Goal: Task Accomplishment & Management: Manage account settings

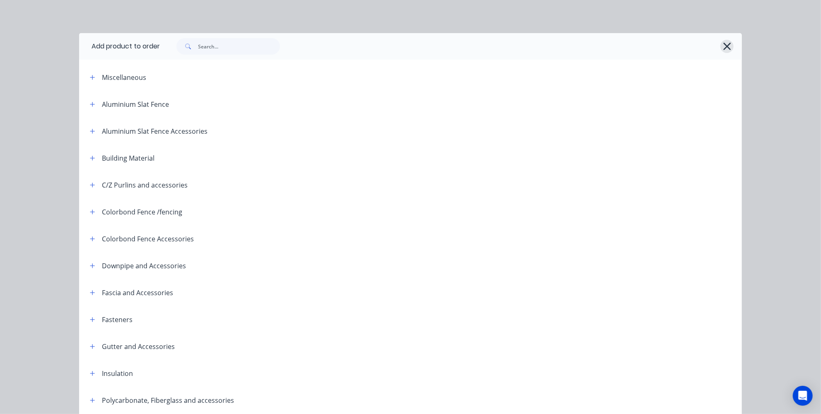
click at [723, 49] on icon "button" at bounding box center [726, 46] width 7 height 7
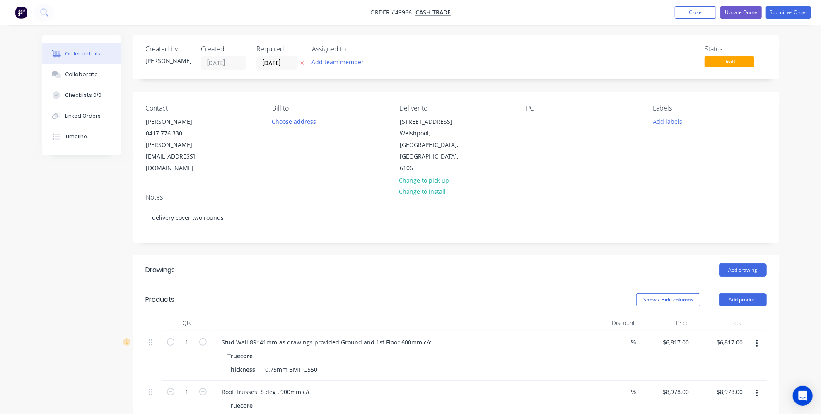
click at [22, 14] on img "button" at bounding box center [21, 12] width 12 height 12
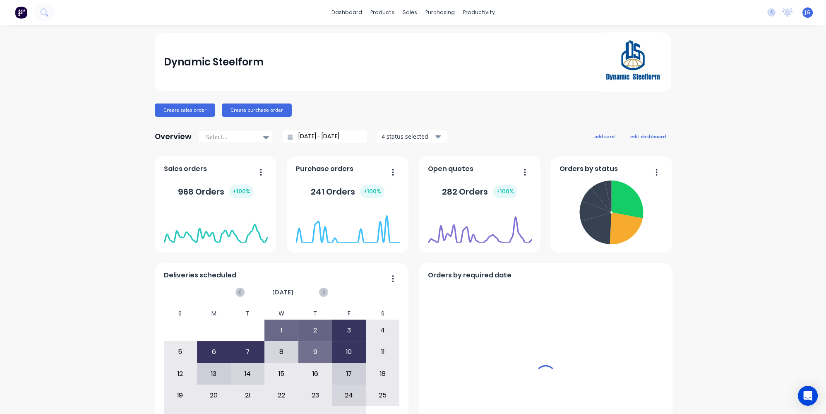
drag, startPoint x: 409, startPoint y: 12, endPoint x: 409, endPoint y: 33, distance: 20.7
click at [409, 13] on div "sales" at bounding box center [410, 12] width 23 height 12
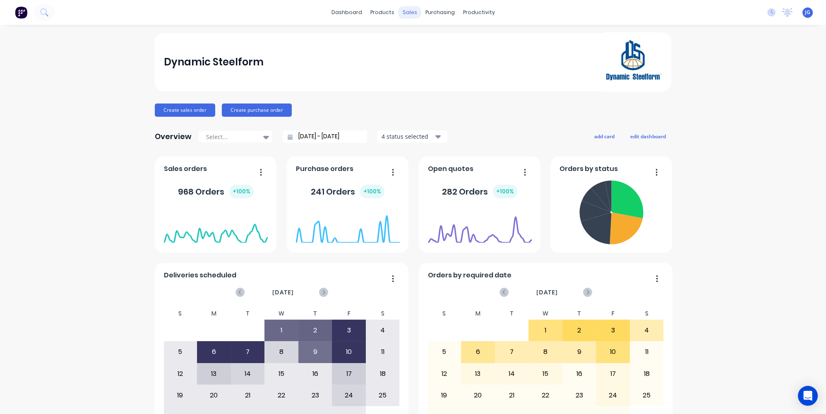
click at [405, 14] on div "sales" at bounding box center [410, 12] width 23 height 12
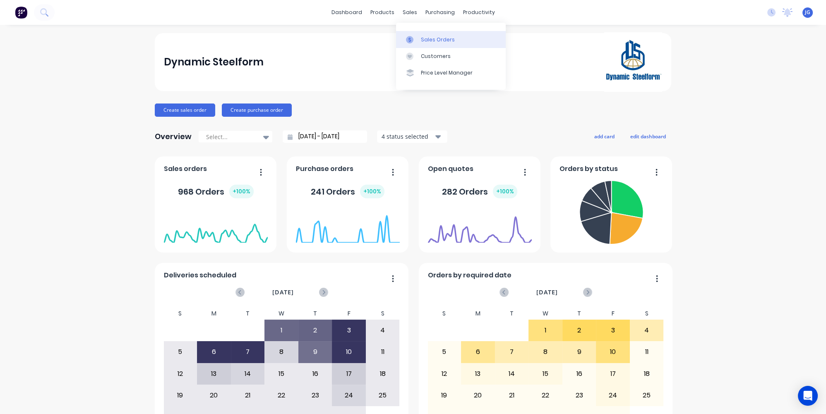
click at [409, 41] on icon at bounding box center [410, 39] width 2 height 5
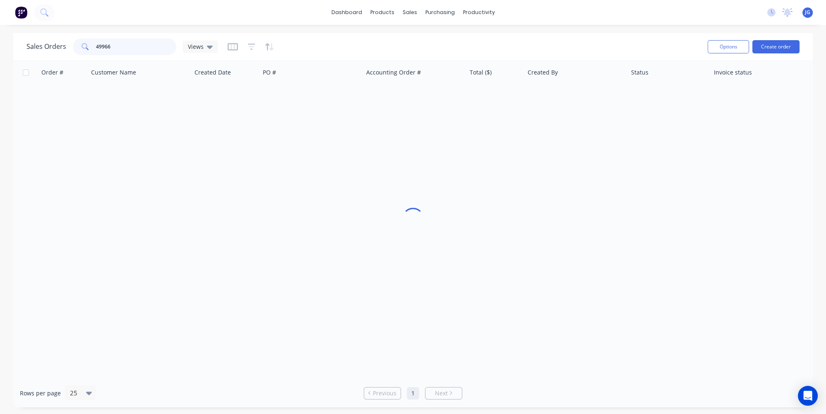
click at [131, 40] on input "49966" at bounding box center [136, 47] width 81 height 17
drag, startPoint x: 131, startPoint y: 42, endPoint x: 47, endPoint y: 38, distance: 84.1
click at [52, 39] on div "Sales Orders 49966 Views" at bounding box center [121, 47] width 191 height 17
paste input "50015"
type input "50015"
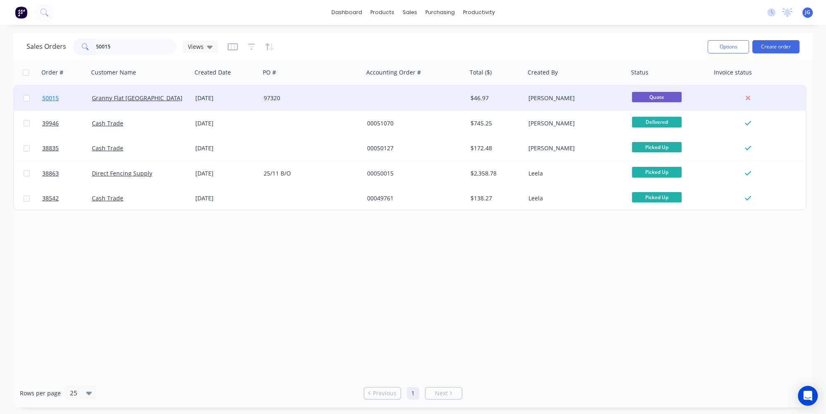
click at [79, 99] on link "50015" at bounding box center [67, 98] width 50 height 25
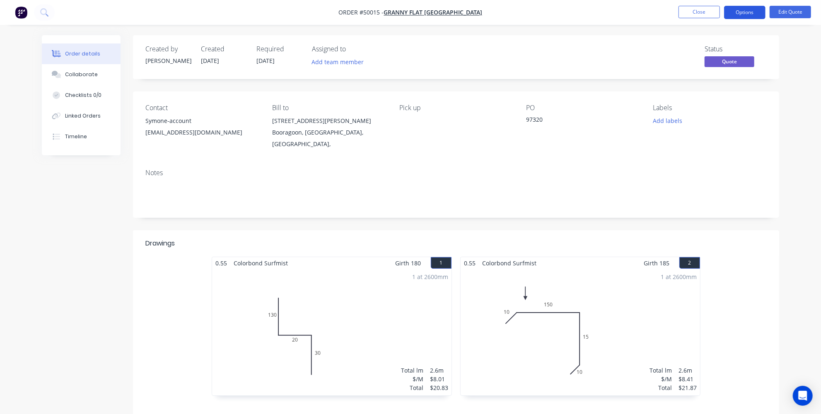
click at [746, 12] on button "Options" at bounding box center [744, 12] width 41 height 13
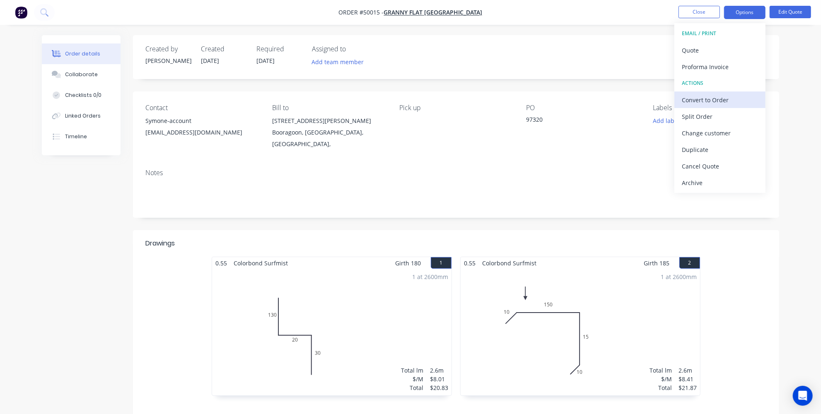
click at [706, 98] on div "Convert to Order" at bounding box center [720, 100] width 76 height 12
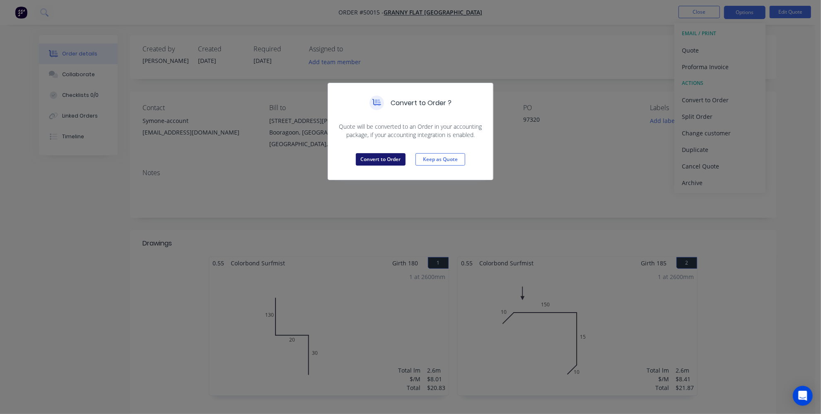
click at [380, 159] on button "Convert to Order" at bounding box center [381, 159] width 50 height 12
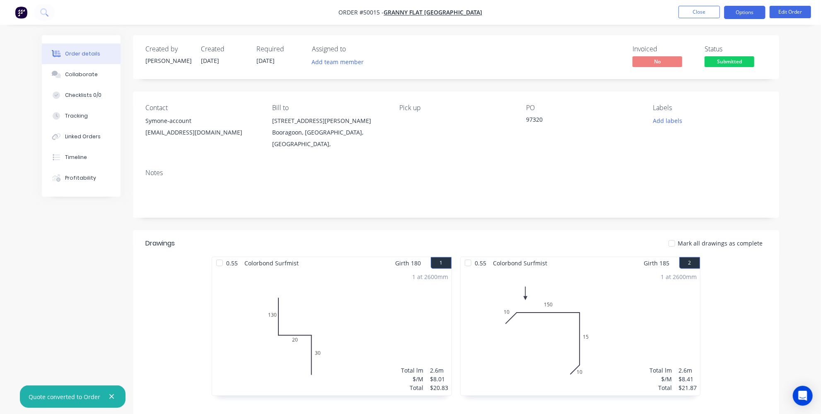
click at [745, 15] on button "Options" at bounding box center [744, 12] width 41 height 13
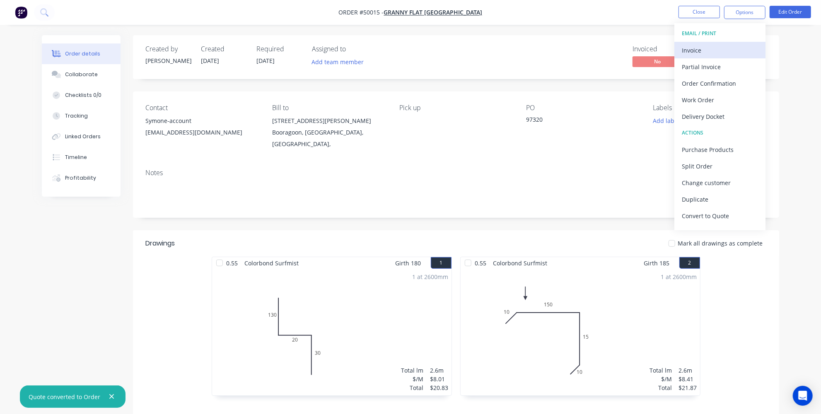
click at [722, 42] on button "Invoice" at bounding box center [719, 50] width 91 height 17
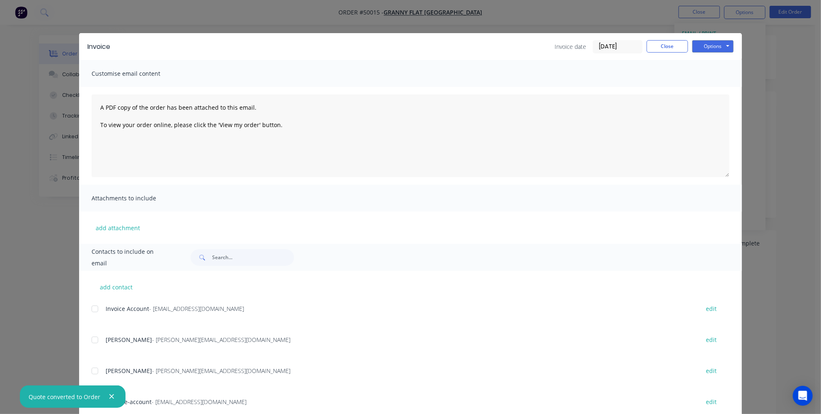
drag, startPoint x: 93, startPoint y: 308, endPoint x: 89, endPoint y: 265, distance: 43.7
click at [93, 308] on div at bounding box center [95, 309] width 17 height 17
click at [97, 109] on textarea "A PDF copy of the order has been attached to this email. To view your order onl…" at bounding box center [411, 135] width 638 height 83
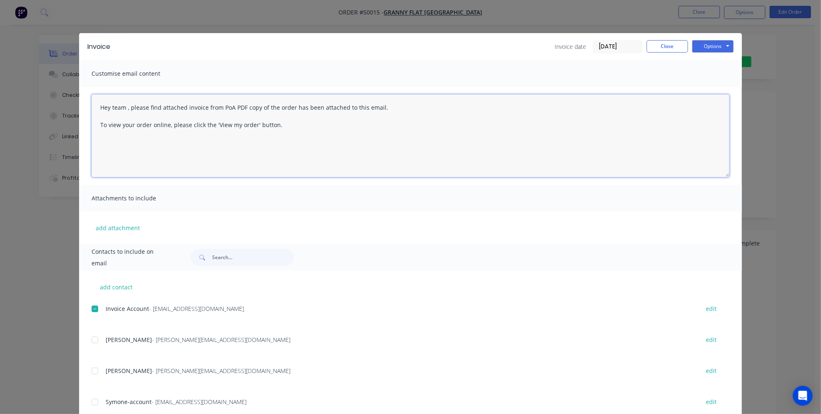
paste textarea "97320"
type textarea "Hey team , please find attached invoice from Po97320 A PDF copy of the order ha…"
click at [701, 48] on button "Options" at bounding box center [712, 46] width 41 height 12
click at [706, 87] on button "Email" at bounding box center [718, 89] width 53 height 14
click at [660, 46] on button "Close" at bounding box center [666, 46] width 41 height 12
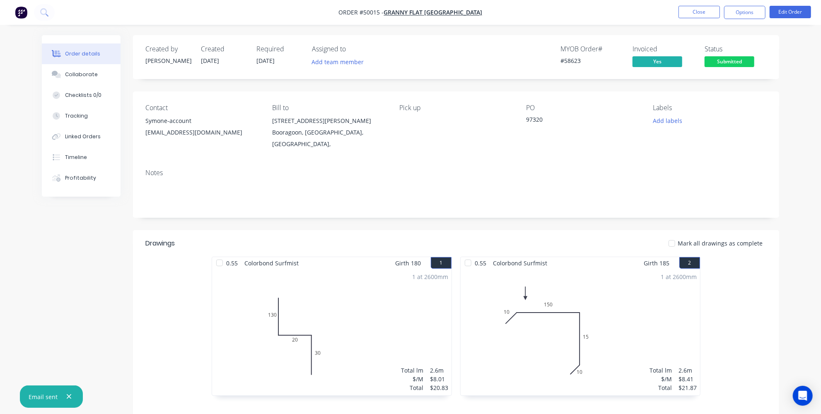
click at [378, 162] on div "Notes" at bounding box center [456, 189] width 646 height 55
click at [776, 14] on button "Edit Order" at bounding box center [789, 12] width 41 height 12
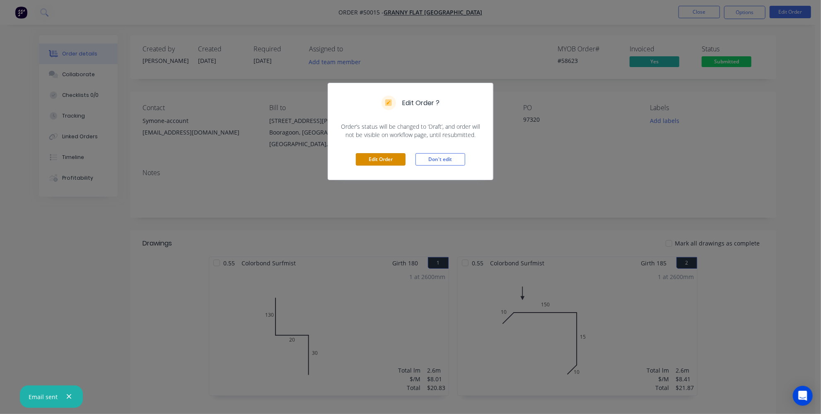
drag, startPoint x: 384, startPoint y: 157, endPoint x: 271, endPoint y: 109, distance: 123.2
click at [385, 158] on button "Edit Order" at bounding box center [381, 159] width 50 height 12
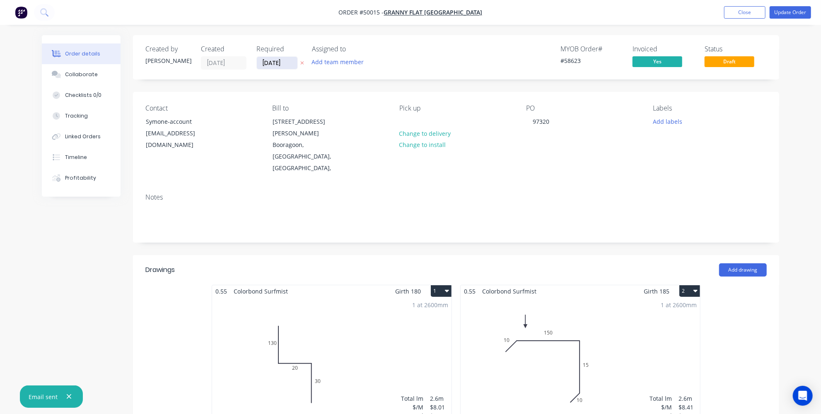
click at [290, 62] on input "06/10/25" at bounding box center [277, 63] width 41 height 12
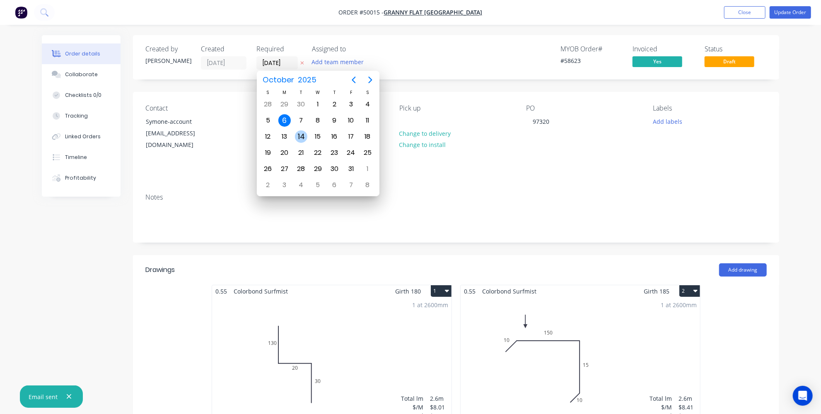
click at [302, 135] on div "14" at bounding box center [301, 136] width 12 height 12
type input "14/10/25"
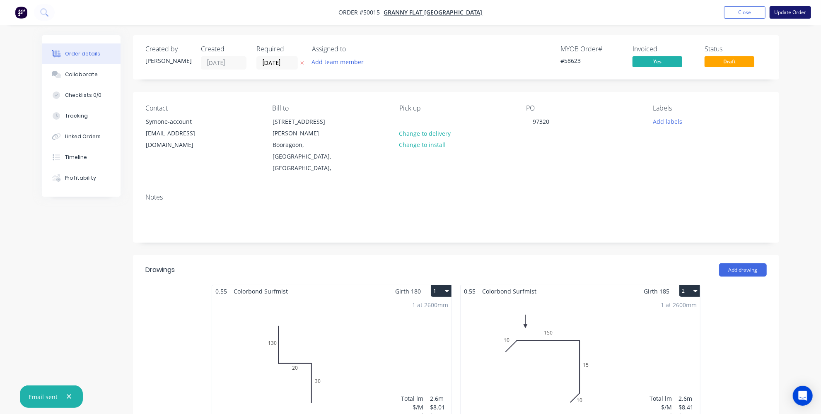
click at [783, 13] on button "Update Order" at bounding box center [789, 12] width 41 height 12
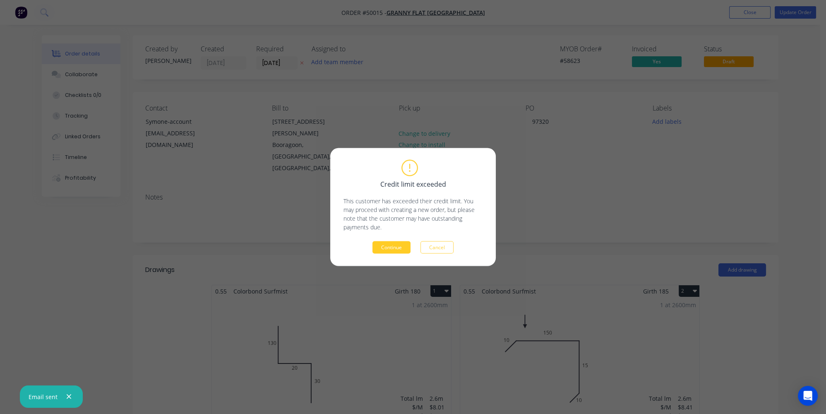
click at [380, 245] on button "Continue" at bounding box center [392, 247] width 38 height 12
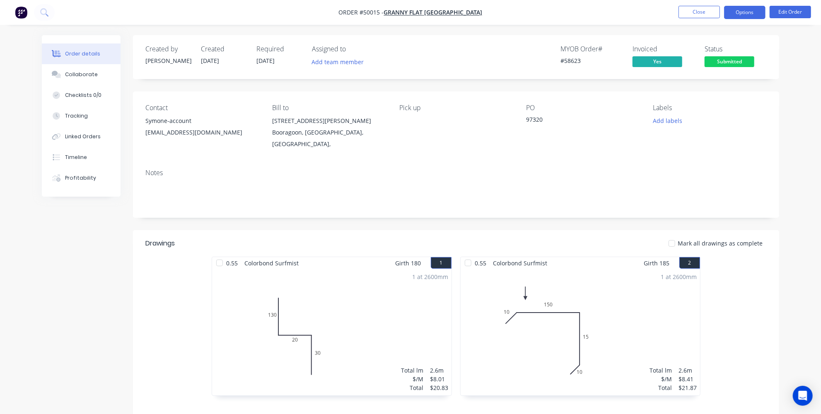
click at [748, 15] on button "Options" at bounding box center [744, 12] width 41 height 13
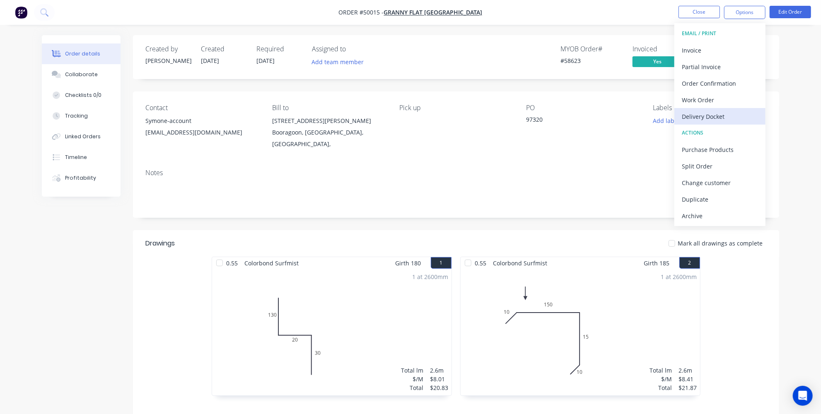
click at [705, 116] on div "Delivery Docket" at bounding box center [720, 117] width 76 height 12
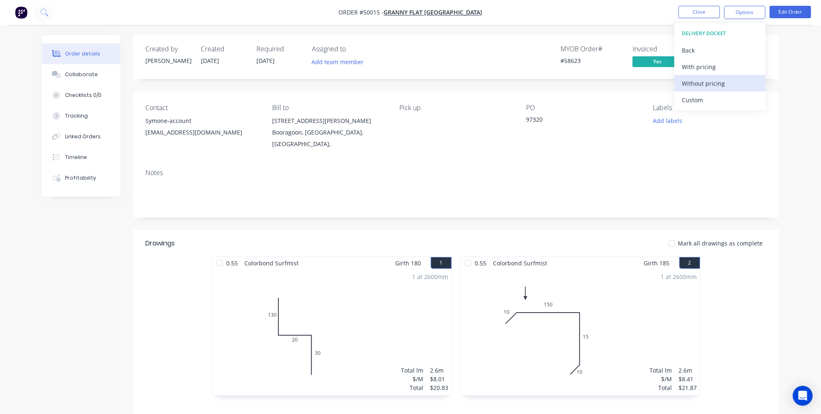
click at [696, 83] on div "Without pricing" at bounding box center [720, 83] width 76 height 12
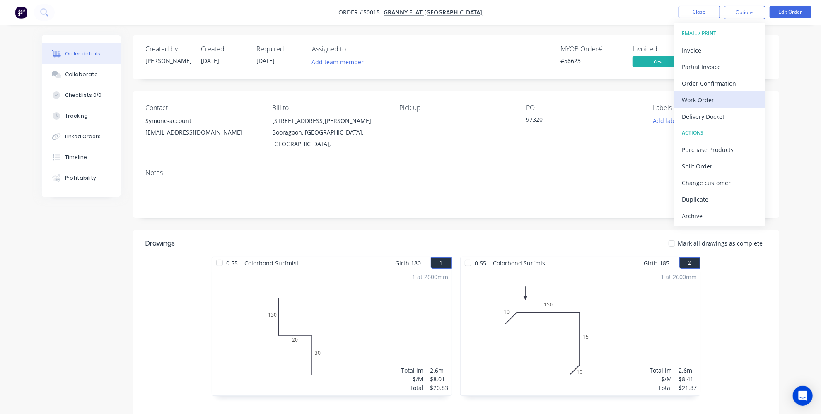
click at [732, 101] on div "Work Order" at bounding box center [720, 100] width 76 height 12
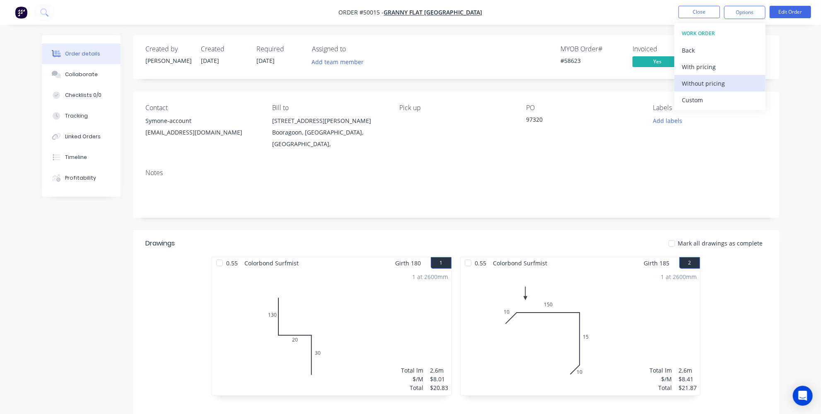
click at [689, 83] on div "Without pricing" at bounding box center [720, 83] width 76 height 12
click at [124, 294] on div "Created by Jessica Created 06/10/25 Required 14/10/25 Assigned to Add team memb…" at bounding box center [410, 284] width 737 height 498
click at [561, 327] on div "1 at 2600mm Total lm $/M Total 2.6m $8.41 $21.87" at bounding box center [579, 332] width 239 height 126
click at [558, 325] on div "1 at 2600mm Total lm $/M Total 2.6m $8.41 $21.87" at bounding box center [579, 332] width 239 height 126
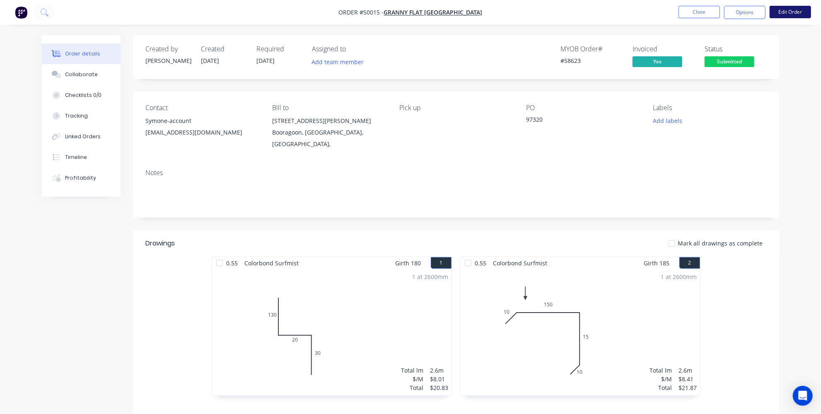
click at [791, 14] on button "Edit Order" at bounding box center [789, 12] width 41 height 12
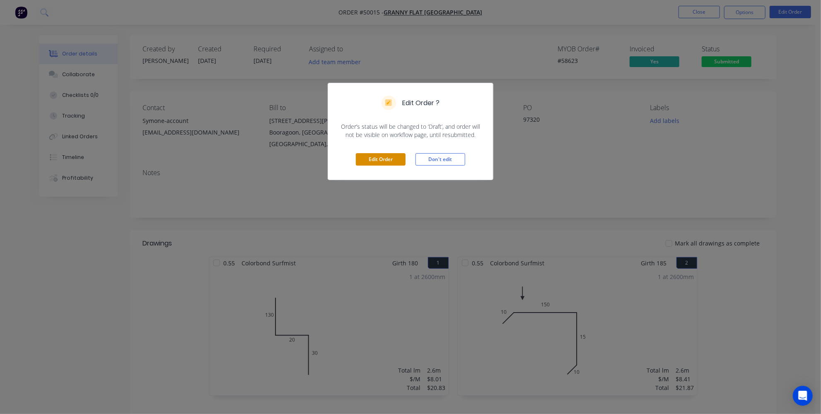
click at [371, 159] on button "Edit Order" at bounding box center [381, 159] width 50 height 12
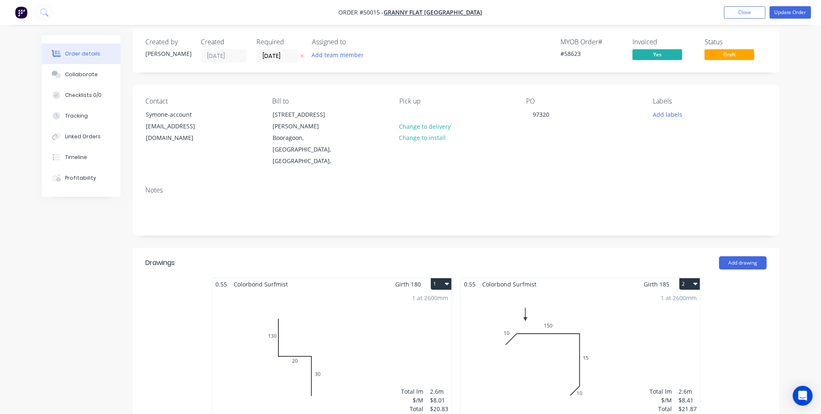
scroll to position [113, 0]
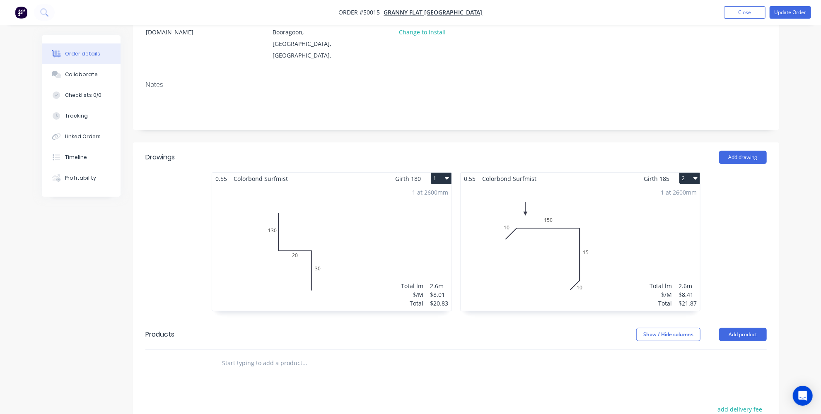
click at [586, 215] on div "1 at 2600mm Total lm $/M Total 2.6m $8.41 $21.87" at bounding box center [579, 248] width 239 height 126
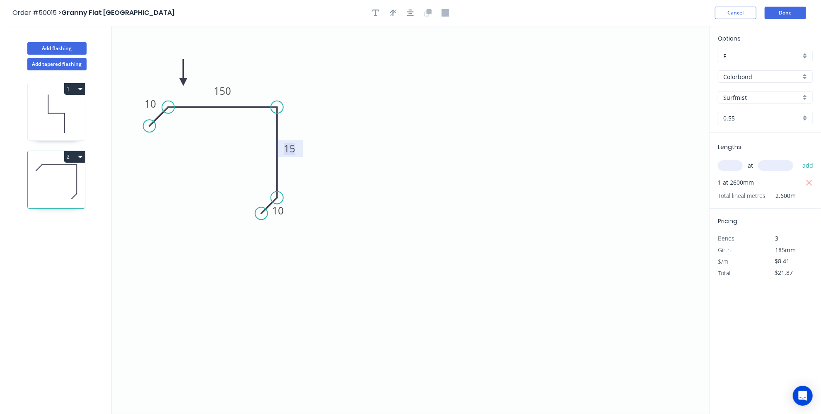
click at [288, 146] on tspan "15" at bounding box center [290, 149] width 12 height 14
click at [432, 164] on icon "0 10 150 75 10" at bounding box center [410, 220] width 597 height 388
type input "$8.56"
type input "$22.26"
click at [785, 9] on button "Done" at bounding box center [784, 13] width 41 height 12
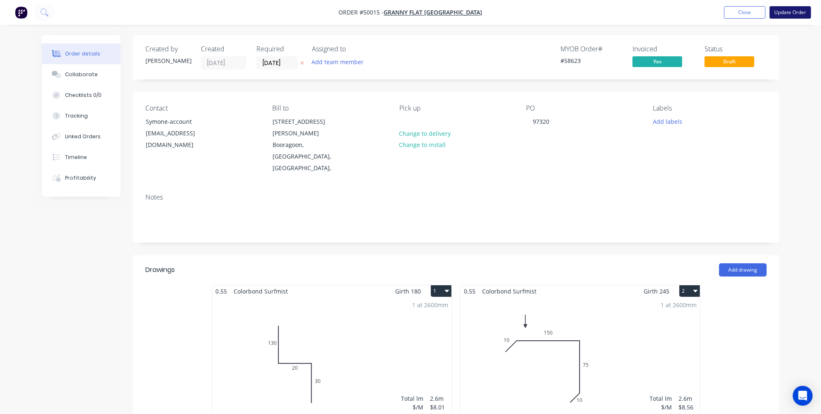
click at [783, 12] on button "Update Order" at bounding box center [789, 12] width 41 height 12
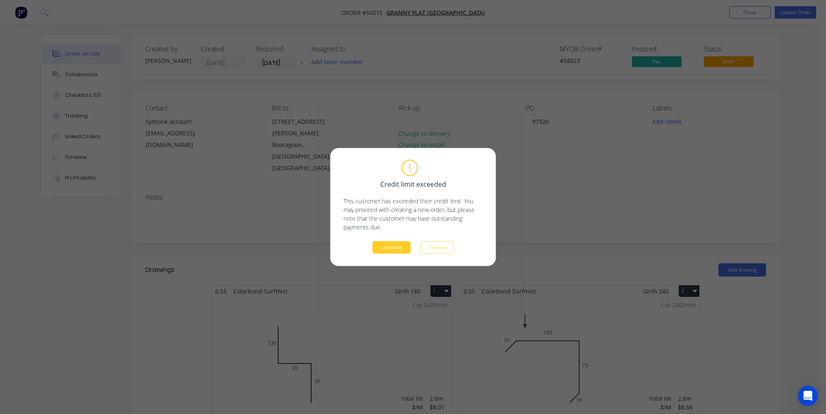
click at [383, 250] on button "Continue" at bounding box center [392, 247] width 38 height 12
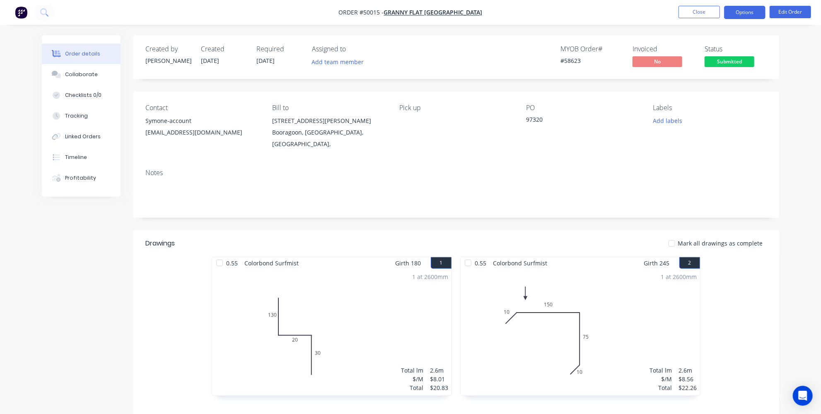
click at [733, 16] on button "Options" at bounding box center [744, 12] width 41 height 13
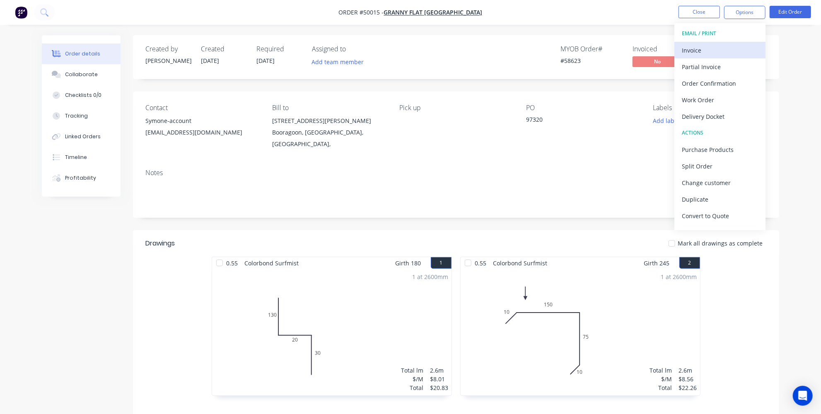
click at [708, 51] on div "Invoice" at bounding box center [720, 50] width 76 height 12
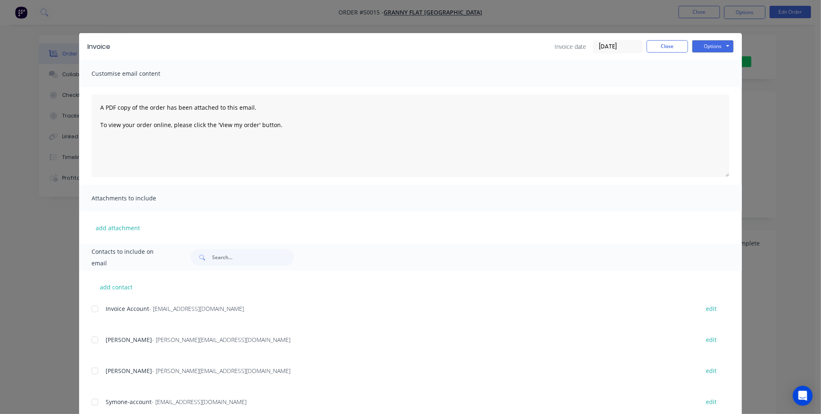
click at [92, 312] on div at bounding box center [95, 309] width 17 height 17
click at [96, 106] on textarea "A PDF copy of the order has been attached to this email. To view your order onl…" at bounding box center [411, 135] width 638 height 83
type textarea "Please disregard the last email , find attached new invoice A PDF copy of the o…"
click at [704, 50] on button "Options" at bounding box center [712, 46] width 41 height 12
click at [704, 87] on button "Email" at bounding box center [718, 89] width 53 height 14
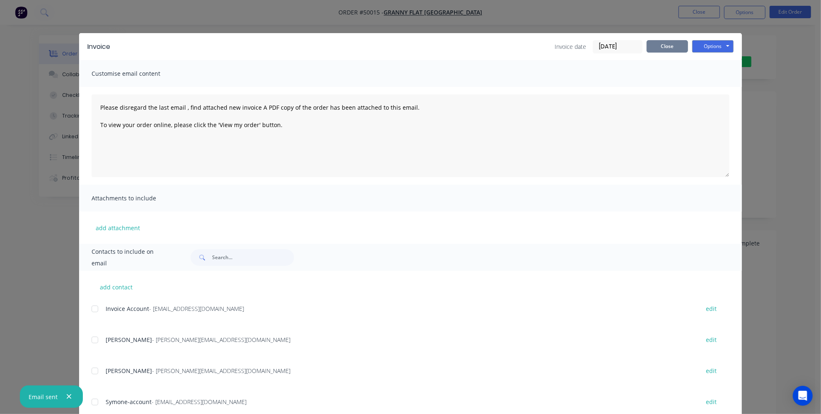
click at [671, 46] on button "Close" at bounding box center [666, 46] width 41 height 12
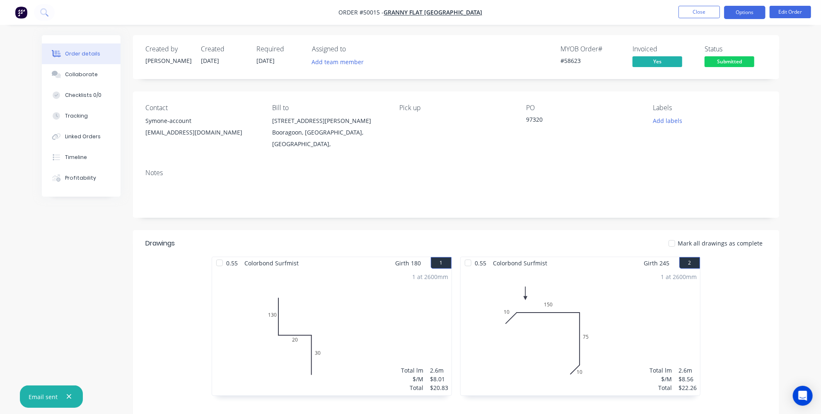
click at [750, 15] on button "Options" at bounding box center [744, 12] width 41 height 13
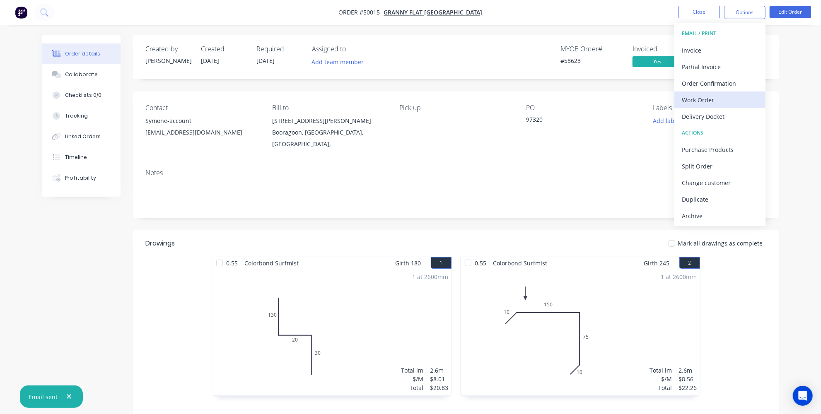
click at [700, 105] on div "Work Order" at bounding box center [720, 100] width 76 height 12
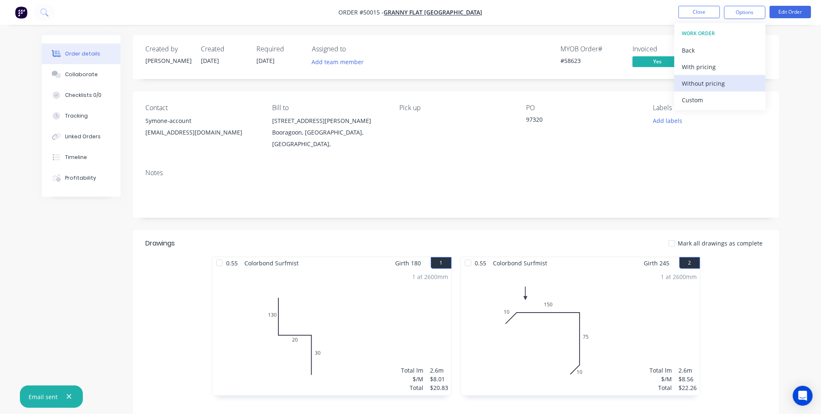
click at [696, 80] on div "Without pricing" at bounding box center [720, 83] width 76 height 12
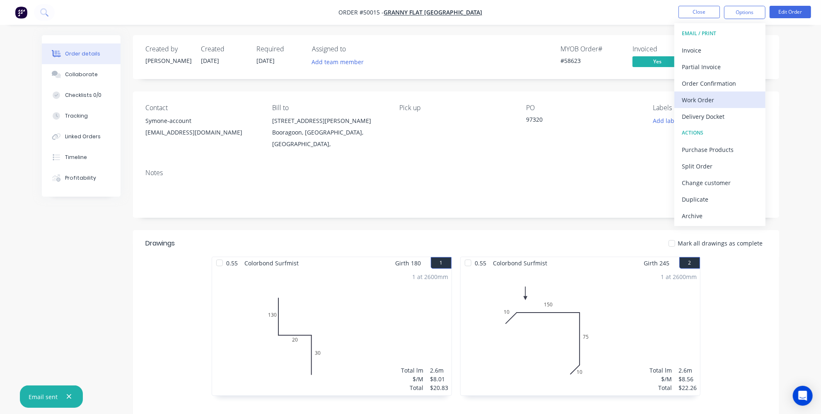
click at [697, 98] on div "Work Order" at bounding box center [720, 100] width 76 height 12
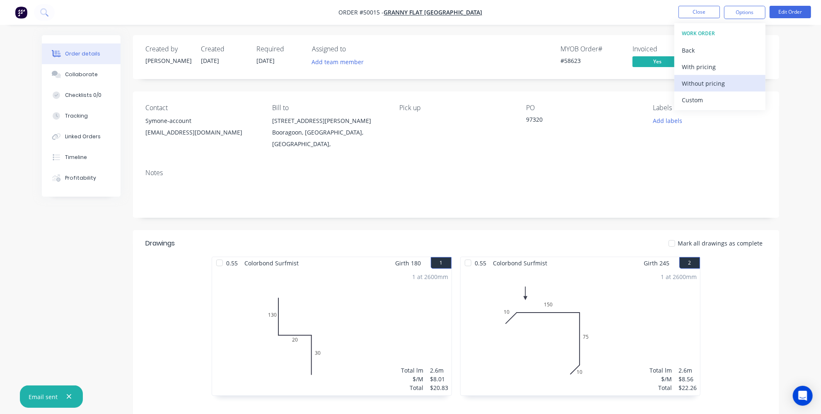
click at [695, 83] on div "Without pricing" at bounding box center [720, 83] width 76 height 12
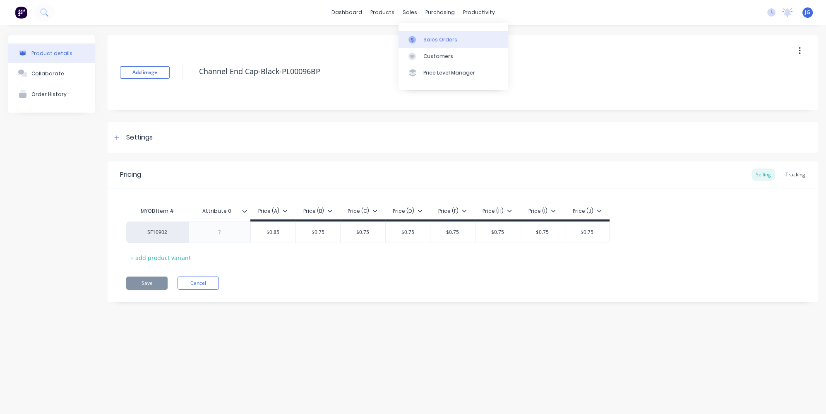
click at [429, 38] on div "Sales Orders" at bounding box center [441, 39] width 34 height 7
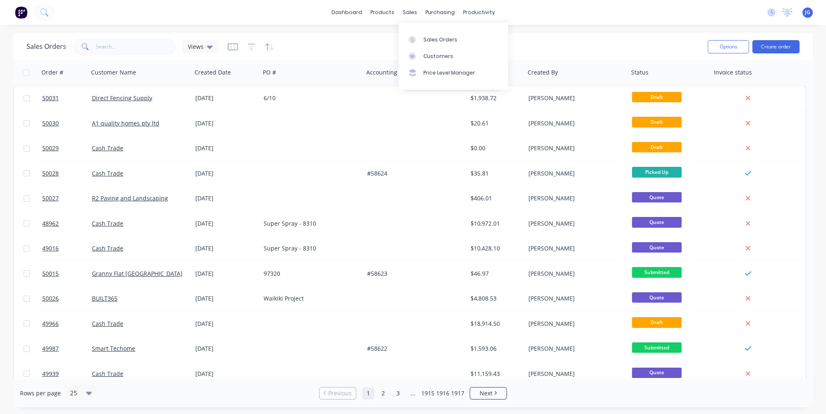
drag, startPoint x: 419, startPoint y: 42, endPoint x: 391, endPoint y: 45, distance: 27.9
click at [419, 42] on div at bounding box center [415, 39] width 12 height 7
click at [118, 50] on input "text" at bounding box center [136, 47] width 81 height 17
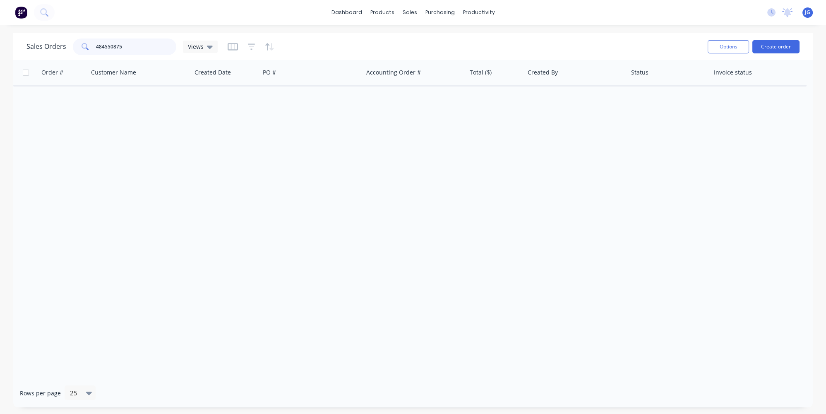
type input "484550875"
click at [773, 44] on button "Create order" at bounding box center [776, 46] width 47 height 13
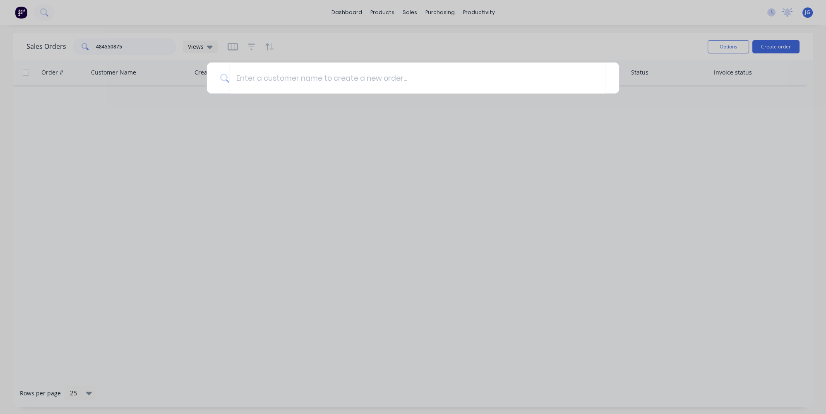
drag, startPoint x: 340, startPoint y: 182, endPoint x: 338, endPoint y: 171, distance: 10.6
click at [340, 181] on div at bounding box center [413, 207] width 826 height 414
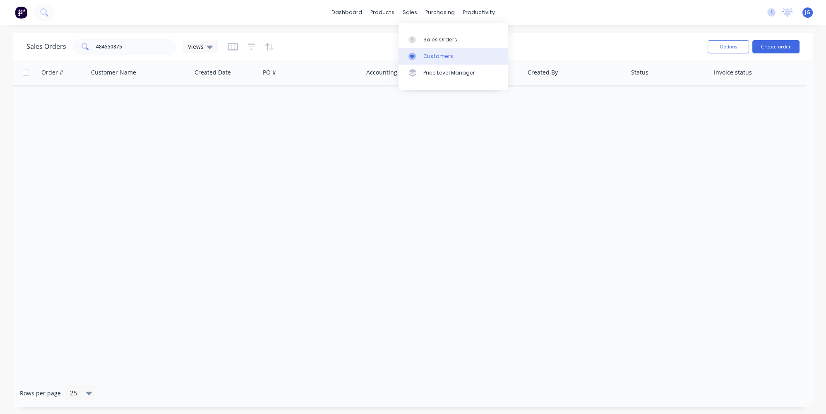
click at [426, 49] on link "Customers" at bounding box center [454, 56] width 110 height 17
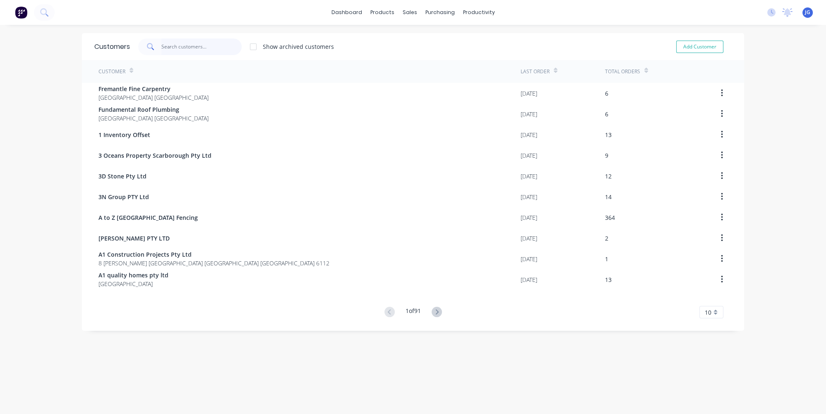
click at [183, 47] on input "text" at bounding box center [201, 47] width 81 height 17
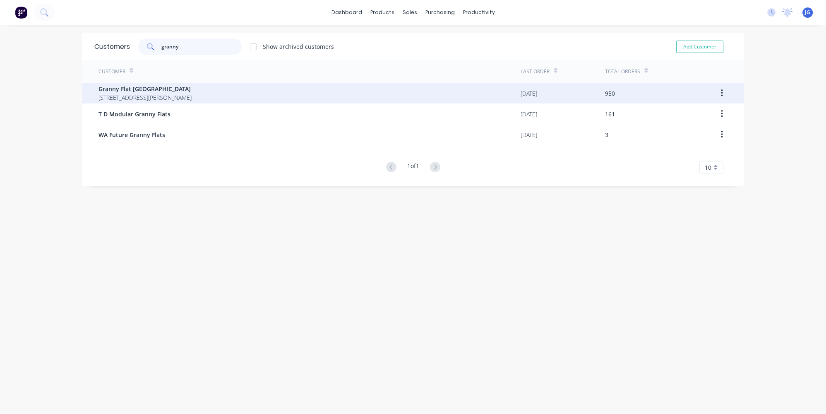
type input "granny"
click at [142, 96] on span "92 McCoy st Booragoon Western Australia Australia" at bounding box center [145, 97] width 93 height 9
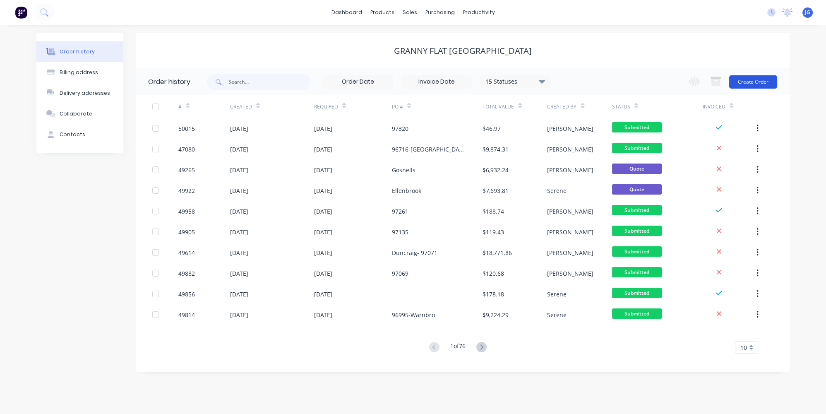
click at [744, 82] on button "Create Order" at bounding box center [754, 81] width 48 height 13
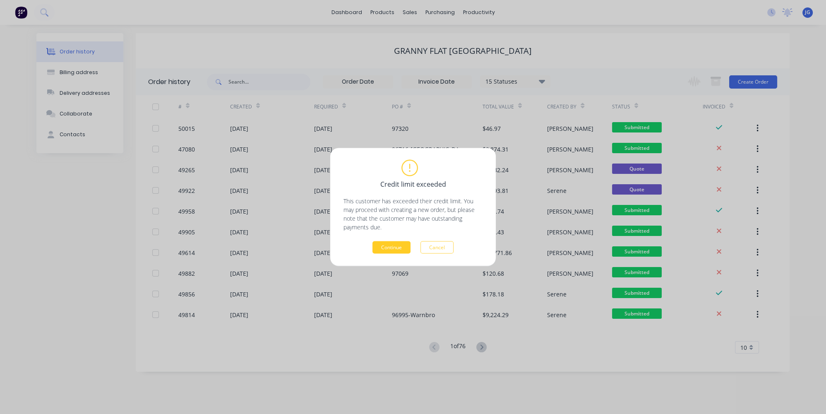
click at [395, 244] on button "Continue" at bounding box center [392, 247] width 38 height 12
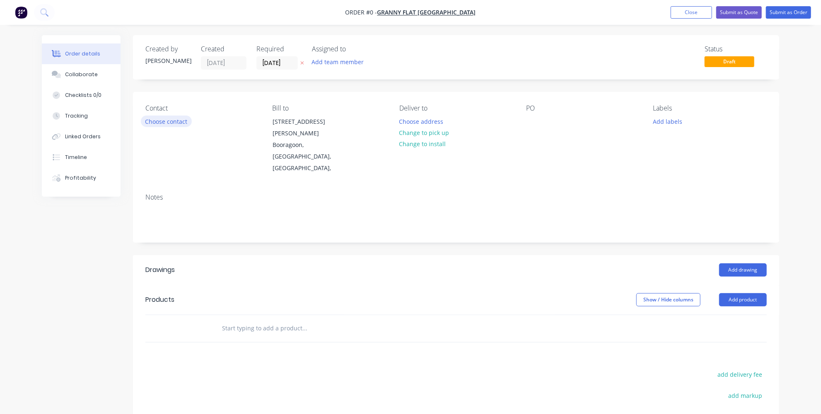
click at [171, 121] on button "Choose contact" at bounding box center [166, 121] width 51 height 11
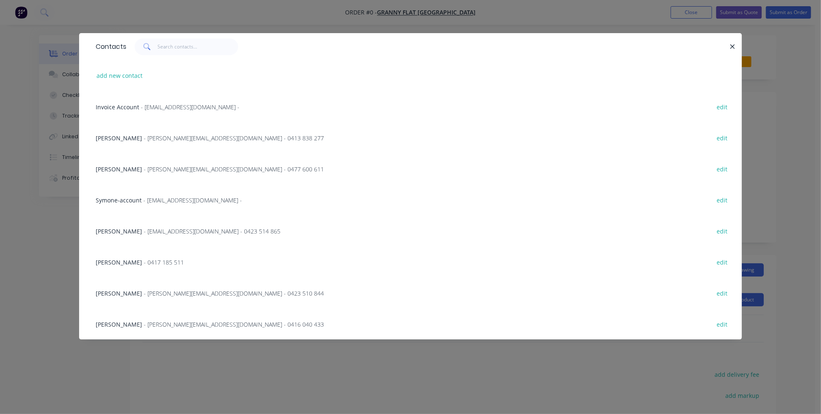
click at [118, 175] on div "Karl Chandler - karl@grannyflatswa.com - 0477 600 611 edit" at bounding box center [411, 168] width 638 height 31
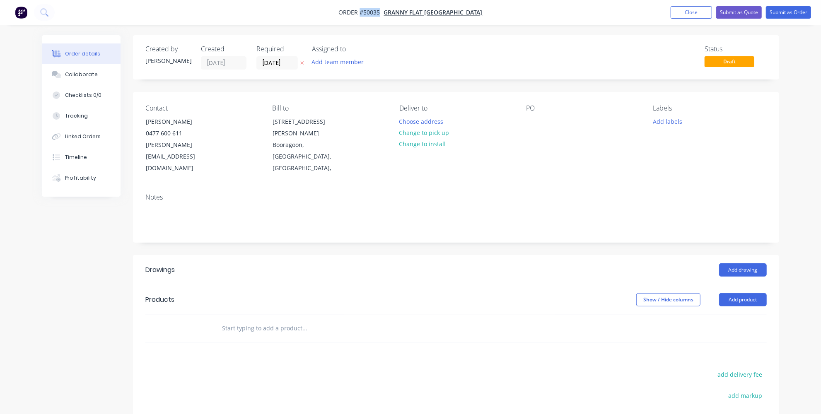
drag, startPoint x: 402, startPoint y: 11, endPoint x: 384, endPoint y: 12, distance: 17.8
click at [384, 12] on span "Order #50035 -" at bounding box center [361, 13] width 45 height 8
copy span "#50035"
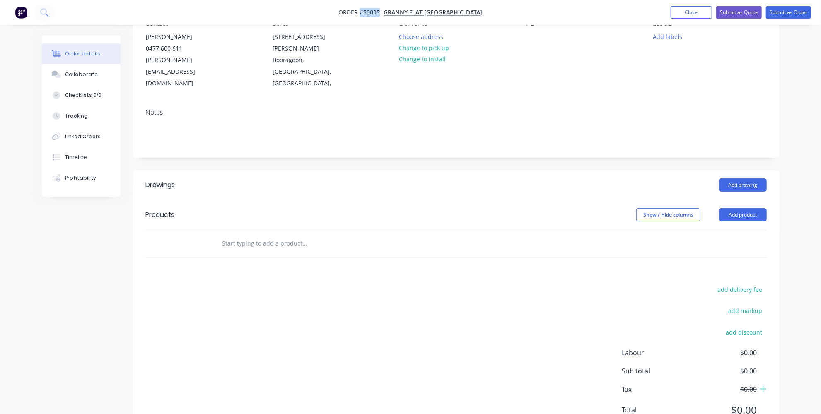
scroll to position [96, 0]
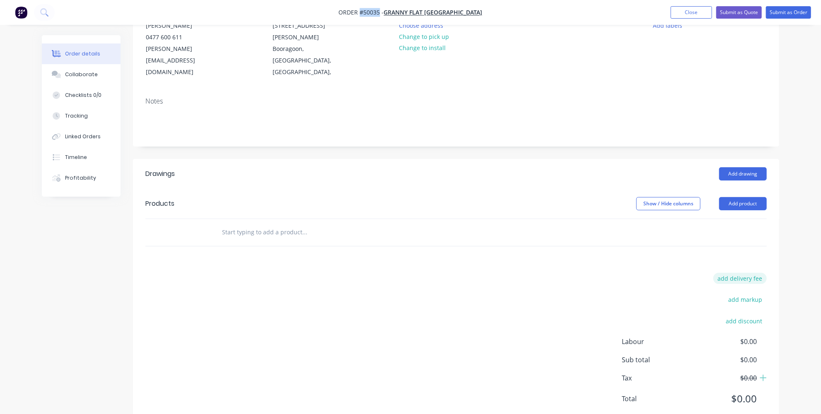
click at [743, 273] on button "add delivery fee" at bounding box center [739, 278] width 53 height 11
type input "650"
click at [796, 211] on div "Order details Collaborate Checklists 0/0 Tracking Linked Orders Timeline Profit…" at bounding box center [410, 172] width 821 height 533
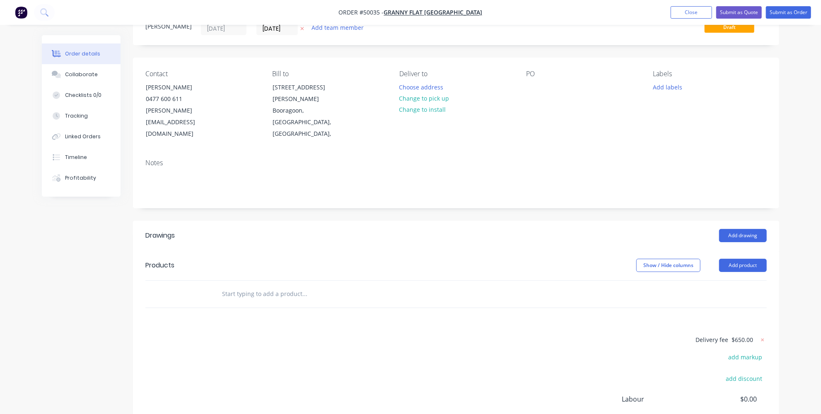
scroll to position [0, 0]
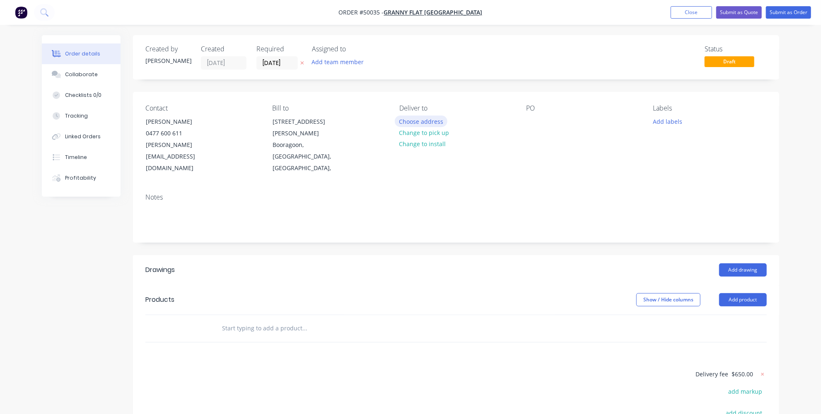
click at [438, 118] on button "Choose address" at bounding box center [421, 121] width 53 height 11
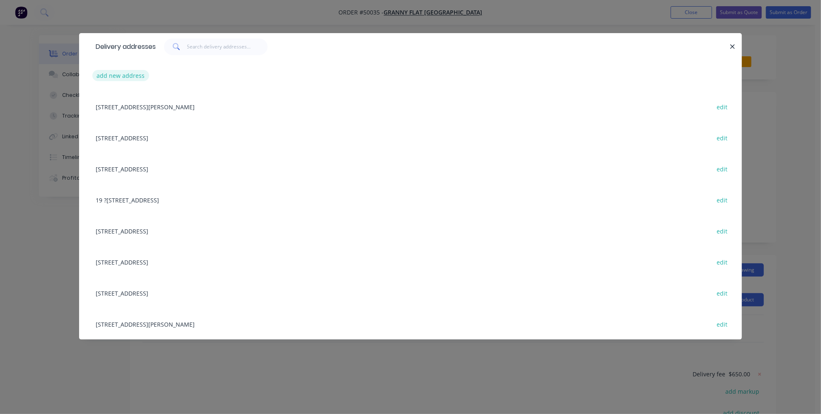
click at [121, 76] on button "add new address" at bounding box center [120, 75] width 57 height 11
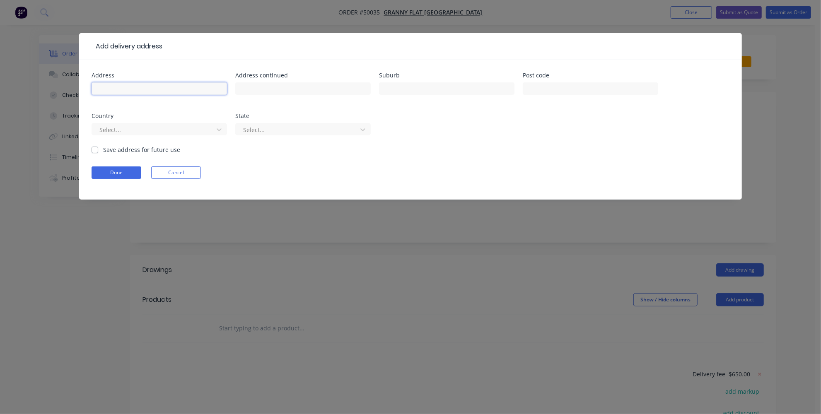
click at [145, 88] on input "text" at bounding box center [159, 88] width 135 height 12
type input "2 (lot 543)Brolga Promenade,"
click at [400, 84] on input "text" at bounding box center [446, 88] width 135 height 12
type input "WILLETTON"
click at [558, 91] on input "text" at bounding box center [590, 88] width 135 height 12
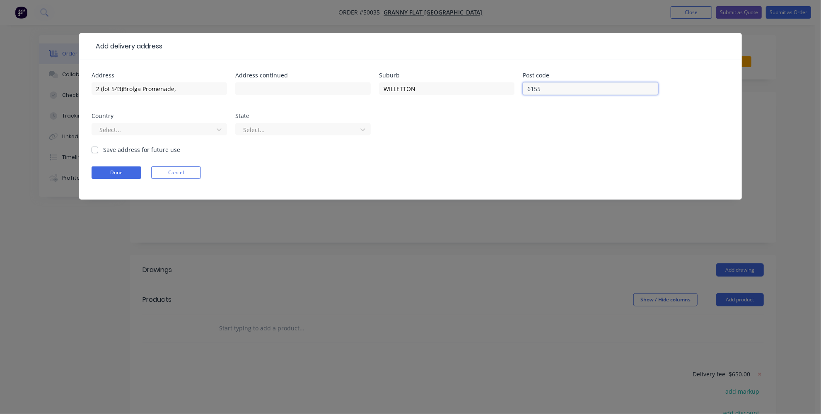
type input "6155"
click at [521, 120] on div "Address 2 (lot 543)Brolga Promenade, Address continued Suburb WILLETTON Post co…" at bounding box center [411, 108] width 638 height 73
click at [202, 127] on div at bounding box center [154, 130] width 111 height 10
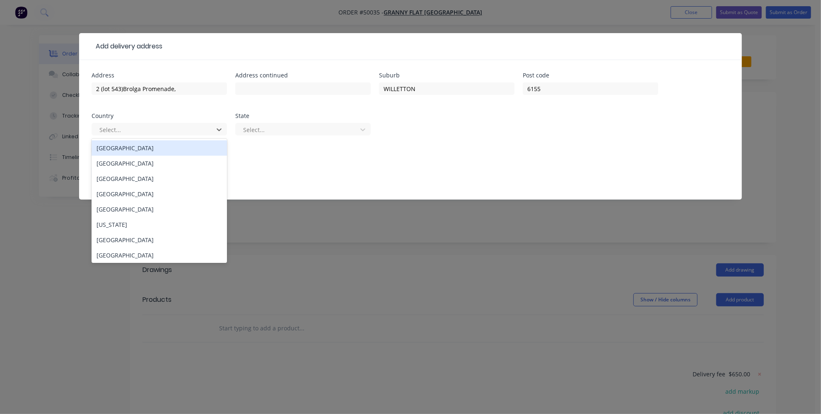
click at [164, 152] on div "Australia" at bounding box center [159, 147] width 135 height 15
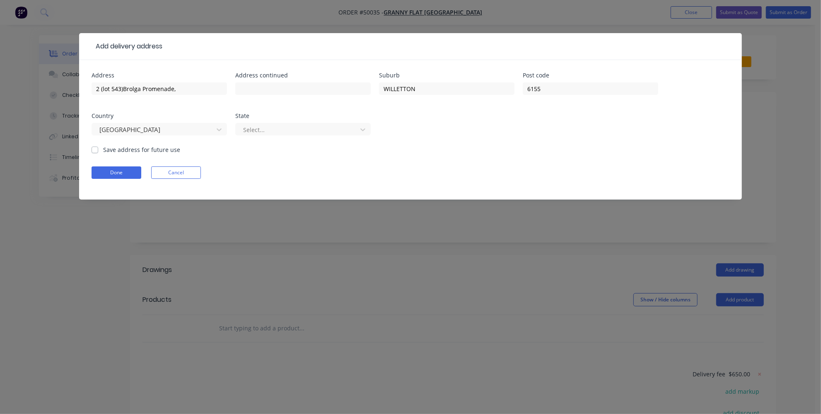
click at [290, 122] on div "Select..." at bounding box center [302, 133] width 135 height 24
click at [254, 130] on div at bounding box center [297, 130] width 111 height 10
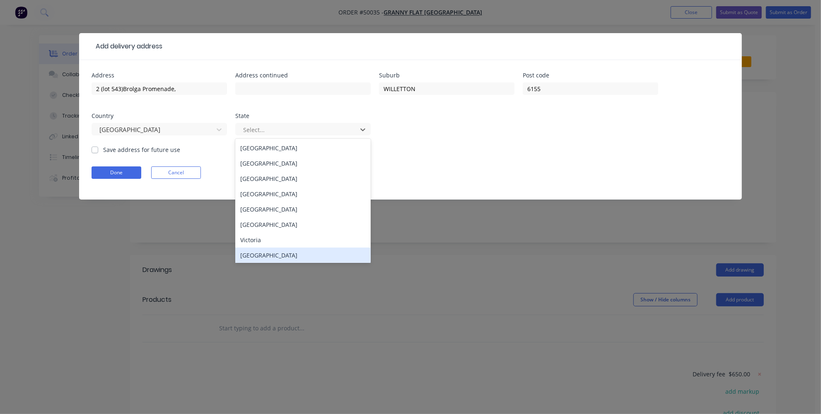
click at [268, 255] on div "Western Australia" at bounding box center [302, 255] width 135 height 15
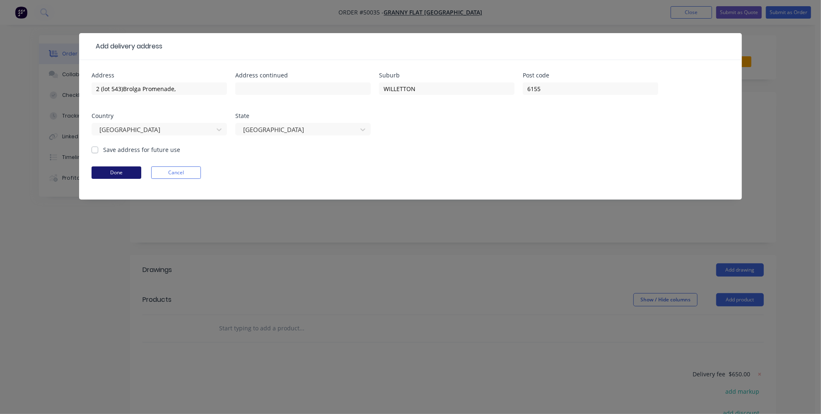
click at [137, 169] on button "Done" at bounding box center [117, 172] width 50 height 12
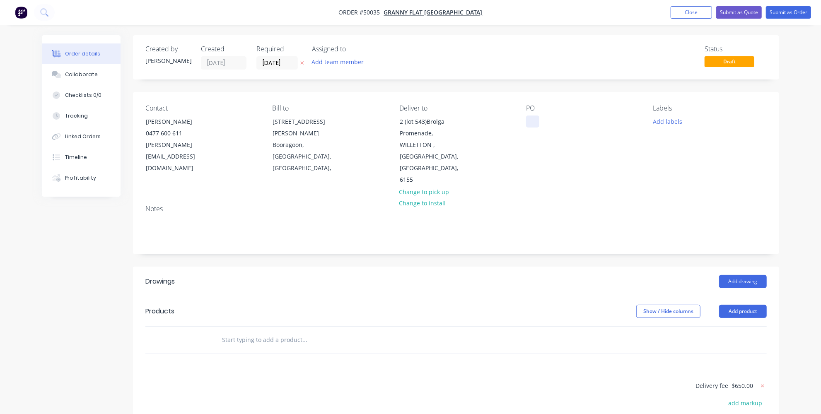
click at [537, 120] on div at bounding box center [532, 122] width 13 height 12
click at [449, 239] on div "Created by Jessica Created 06/10/25 Required 06/10/25 Assigned to Add team memb…" at bounding box center [456, 282] width 646 height 495
click at [548, 120] on div "Willenton" at bounding box center [546, 122] width 40 height 12
click at [446, 269] on header "Drawings Add drawing" at bounding box center [456, 282] width 646 height 30
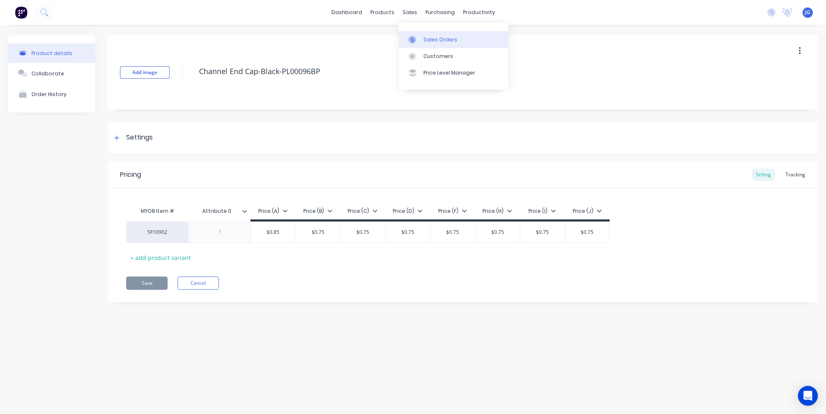
click at [419, 41] on div at bounding box center [415, 39] width 12 height 7
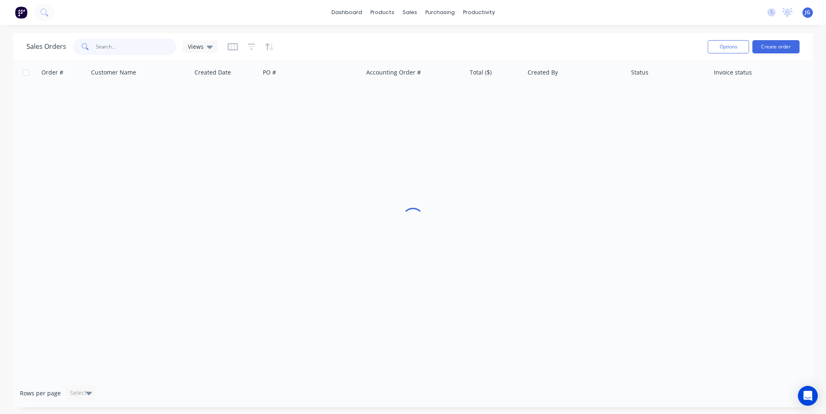
click at [139, 41] on input "text" at bounding box center [136, 47] width 81 height 17
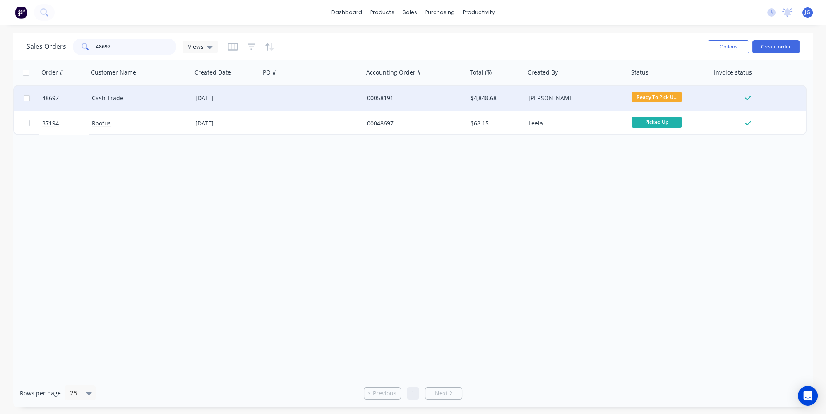
type input "48697"
click at [167, 99] on div "Cash Trade" at bounding box center [138, 98] width 92 height 8
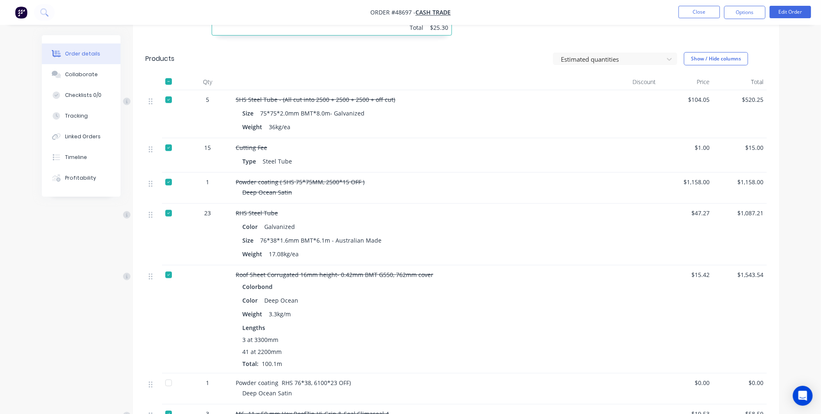
scroll to position [341, 0]
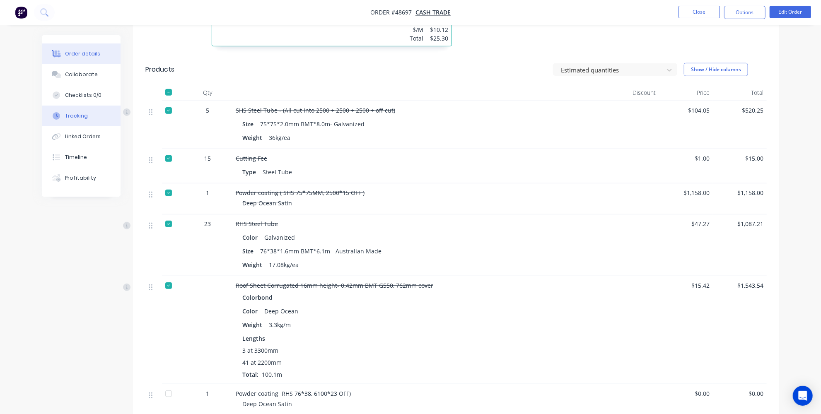
click at [78, 121] on button "Tracking" at bounding box center [81, 116] width 79 height 21
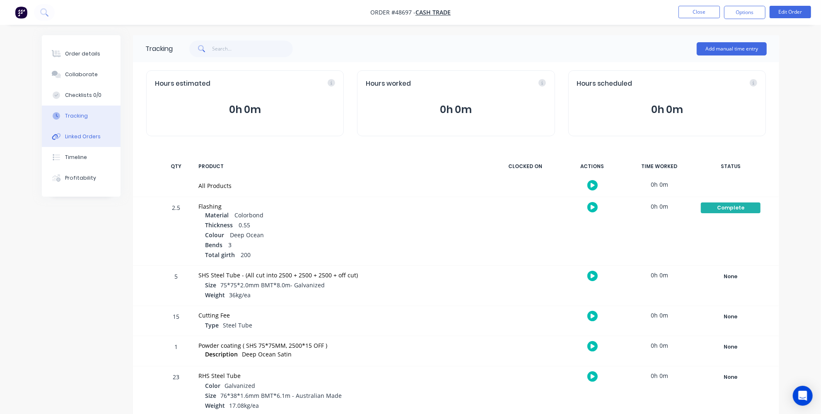
click at [72, 133] on div "Linked Orders" at bounding box center [83, 136] width 36 height 7
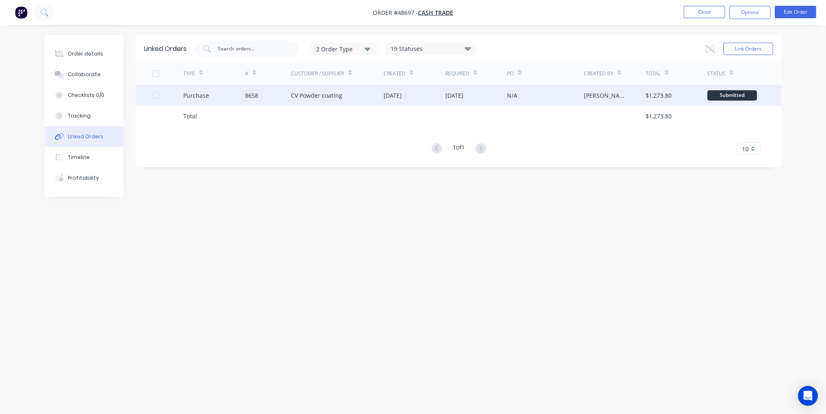
click at [281, 95] on div "8658" at bounding box center [268, 95] width 46 height 21
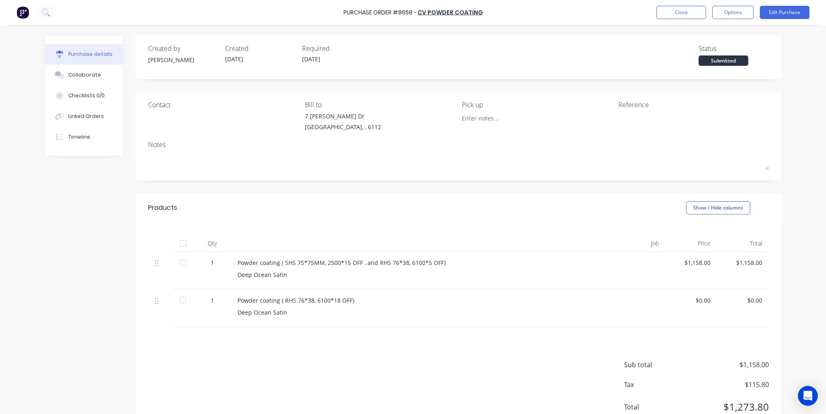
click at [485, 364] on div "Sub total $1,158.00 Tax $115.80 Total $1,273.80" at bounding box center [459, 382] width 646 height 110
click at [492, 391] on div "Sub total $1,158.00 Tax $115.80 Total $1,273.80" at bounding box center [459, 382] width 646 height 110
click at [61, 125] on button "Linked Orders" at bounding box center [84, 116] width 78 height 21
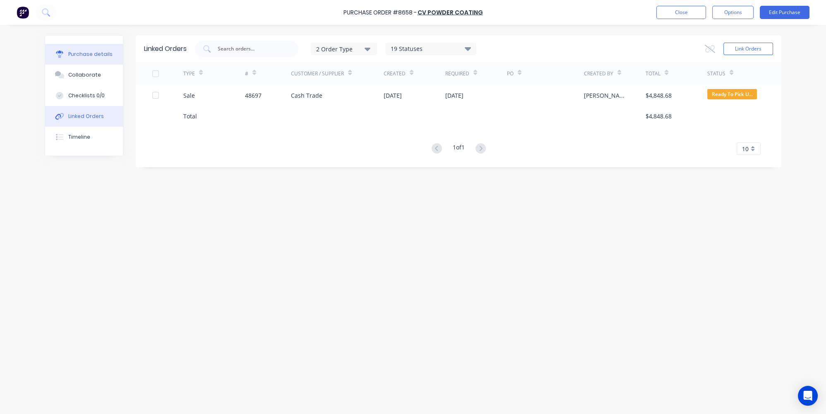
click at [100, 53] on div "Purchase details" at bounding box center [90, 54] width 44 height 7
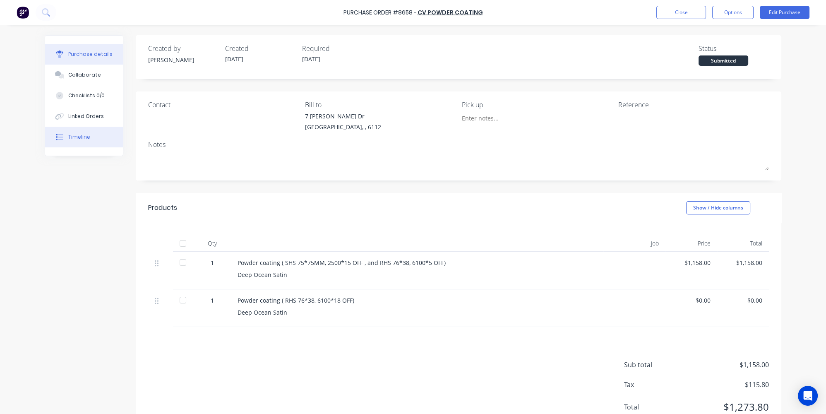
click at [75, 140] on div "Timeline" at bounding box center [79, 136] width 22 height 7
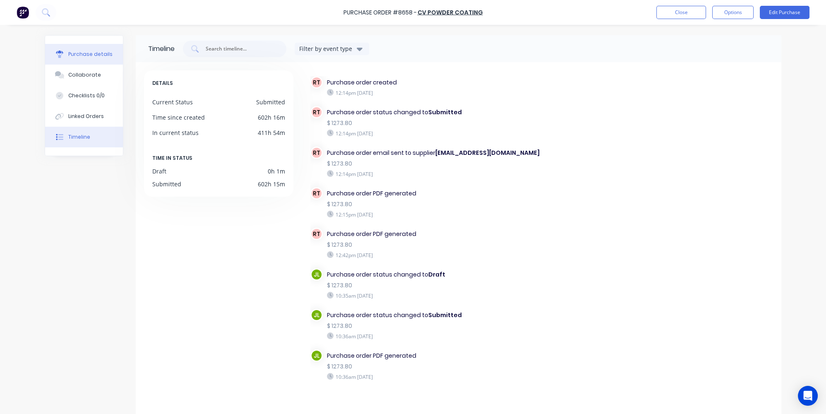
click at [60, 51] on div at bounding box center [59, 54] width 12 height 7
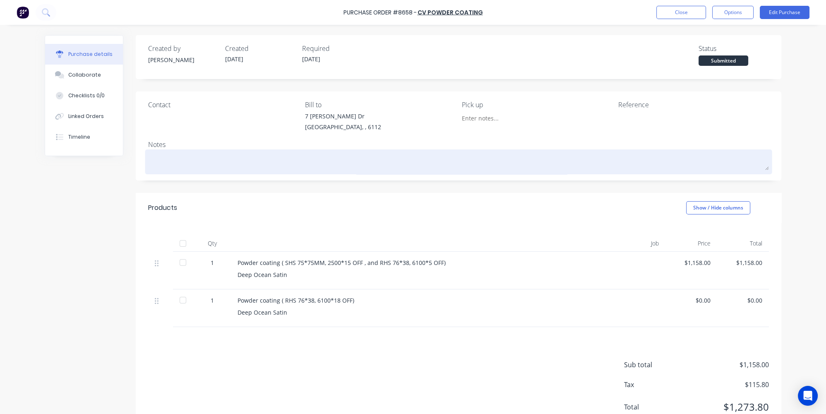
click at [226, 158] on textarea at bounding box center [458, 161] width 621 height 19
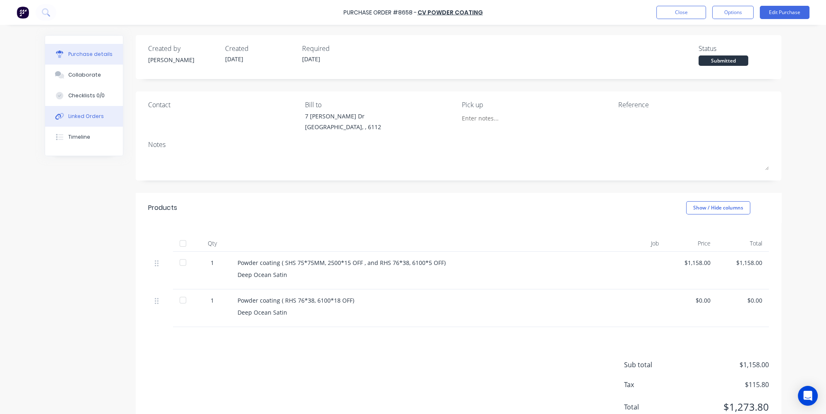
click at [99, 115] on button "Linked Orders" at bounding box center [84, 116] width 78 height 21
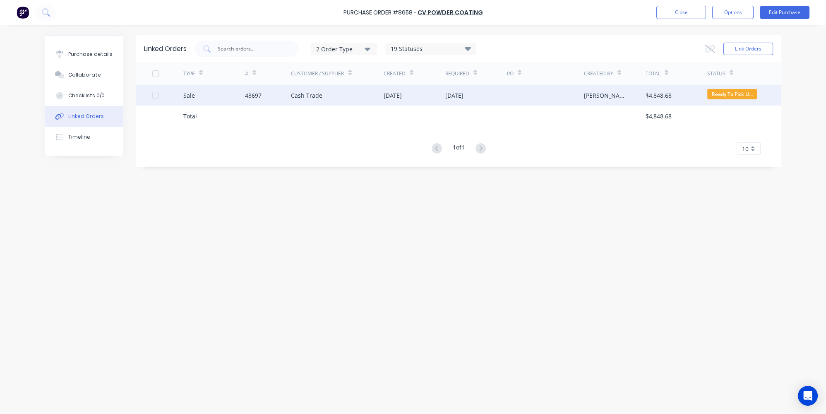
click at [228, 97] on div "Sale" at bounding box center [214, 95] width 62 height 21
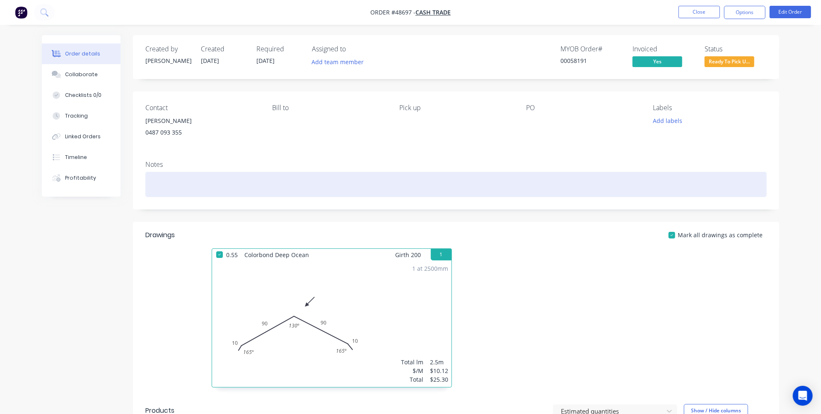
click at [247, 185] on div at bounding box center [455, 184] width 621 height 25
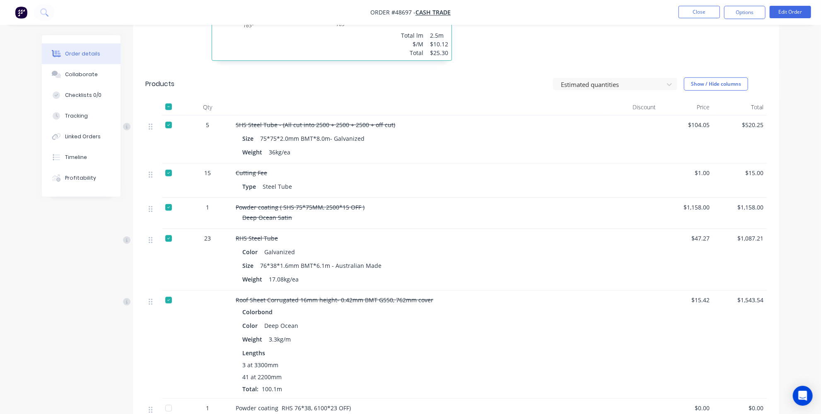
scroll to position [293, 0]
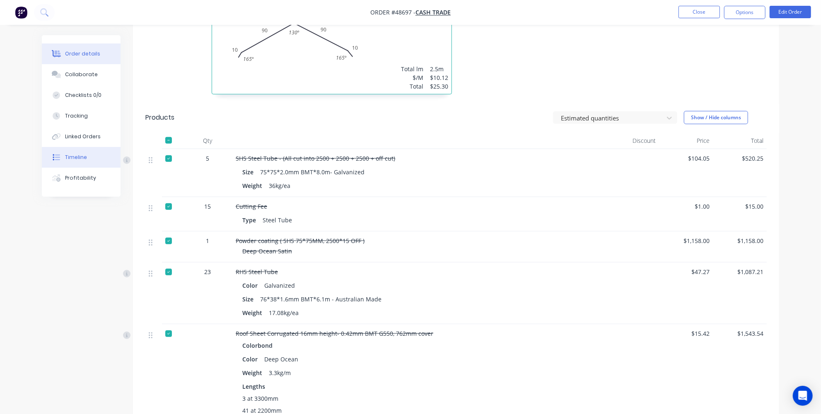
drag, startPoint x: 67, startPoint y: 161, endPoint x: 72, endPoint y: 159, distance: 5.8
click at [68, 161] on button "Timeline" at bounding box center [81, 157] width 79 height 21
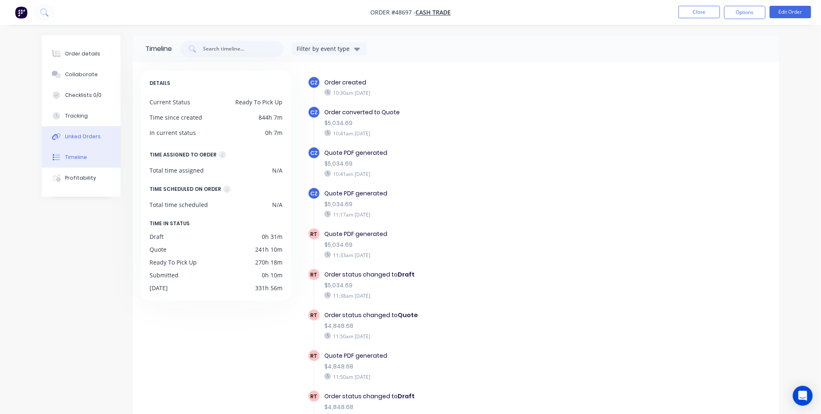
click at [74, 138] on div "Linked Orders" at bounding box center [83, 136] width 36 height 7
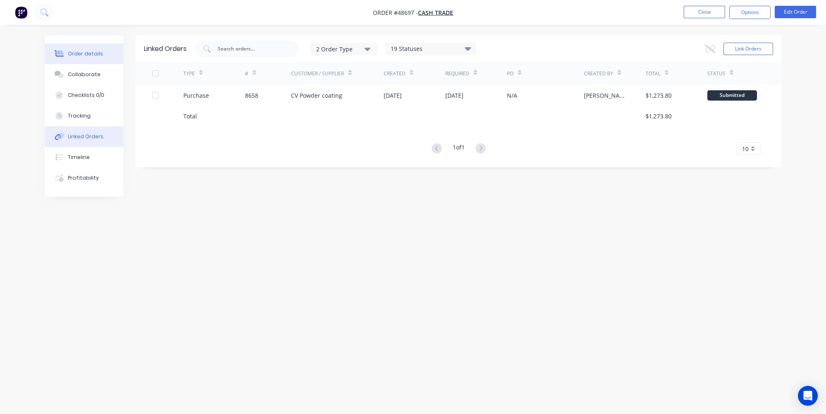
drag, startPoint x: 78, startPoint y: 49, endPoint x: 86, endPoint y: 53, distance: 8.3
click at [79, 49] on button "Order details" at bounding box center [84, 53] width 79 height 21
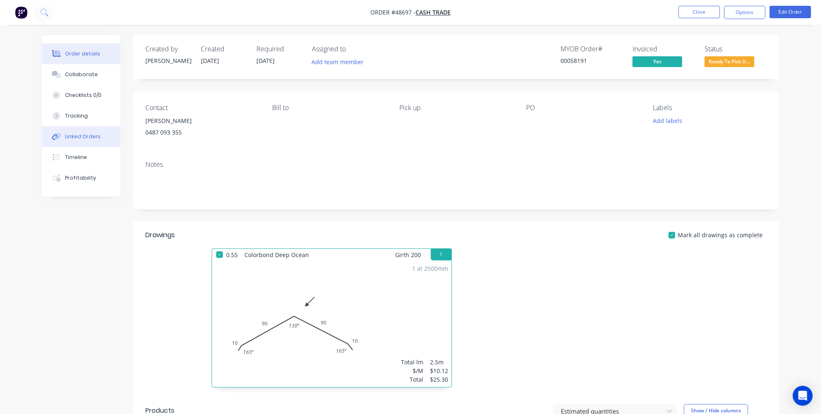
click at [86, 140] on div "Linked Orders" at bounding box center [83, 136] width 36 height 7
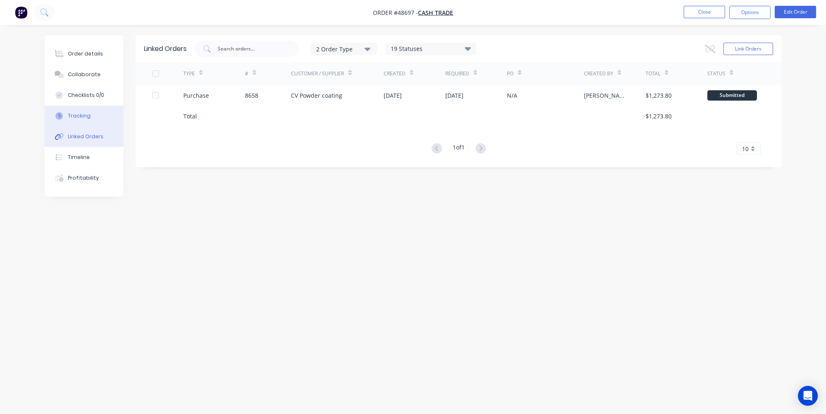
click at [87, 117] on div "Tracking" at bounding box center [79, 115] width 23 height 7
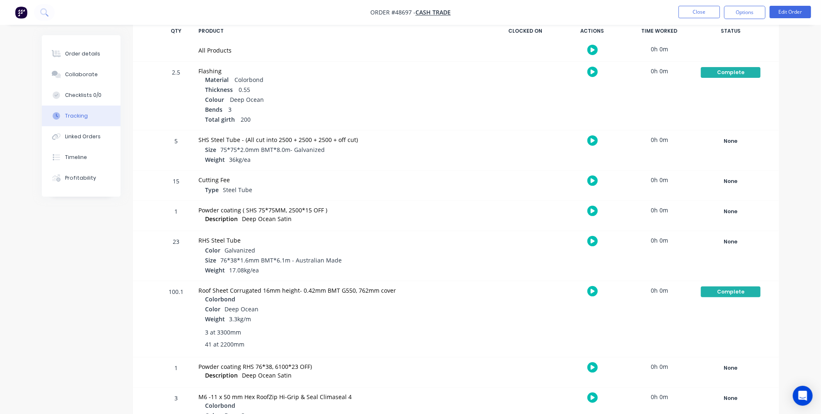
scroll to position [165, 0]
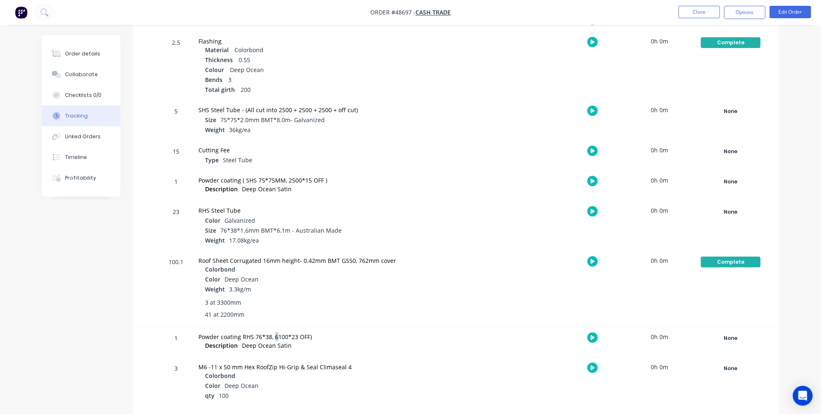
click at [275, 335] on div "Powder coating RHS 76*38, 6100*23 OFF)" at bounding box center [341, 336] width 286 height 9
click at [145, 341] on div "1 Powder coating RHS 76*38, 6100*23 OFF) Description Deep Ocean Satin 0h 0m Non…" at bounding box center [456, 343] width 646 height 30
